Goal: Information Seeking & Learning: Learn about a topic

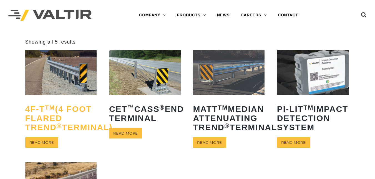
click at [57, 112] on h2 "4F-T TM (4 Foot Flared TREND ® Terminal)" at bounding box center [61, 118] width 72 height 36
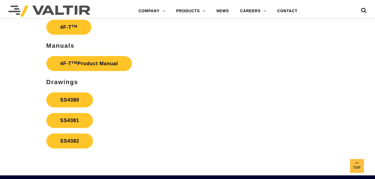
scroll to position [940, 0]
